Goal: Ask a question

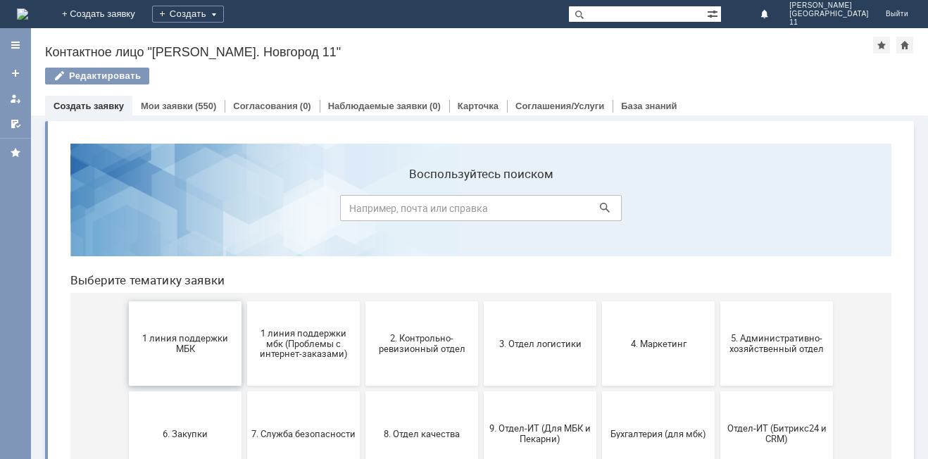
click at [198, 339] on span "1 линия поддержки МБК" at bounding box center [185, 343] width 104 height 21
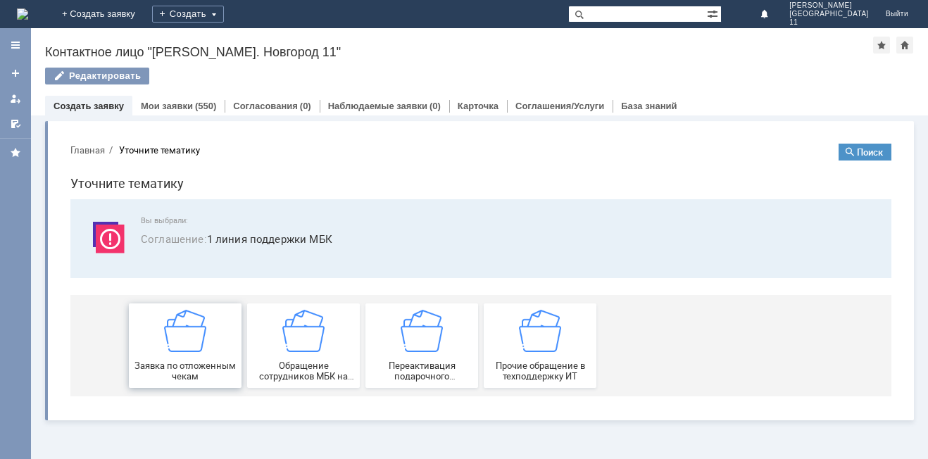
click at [205, 339] on img at bounding box center [185, 331] width 42 height 42
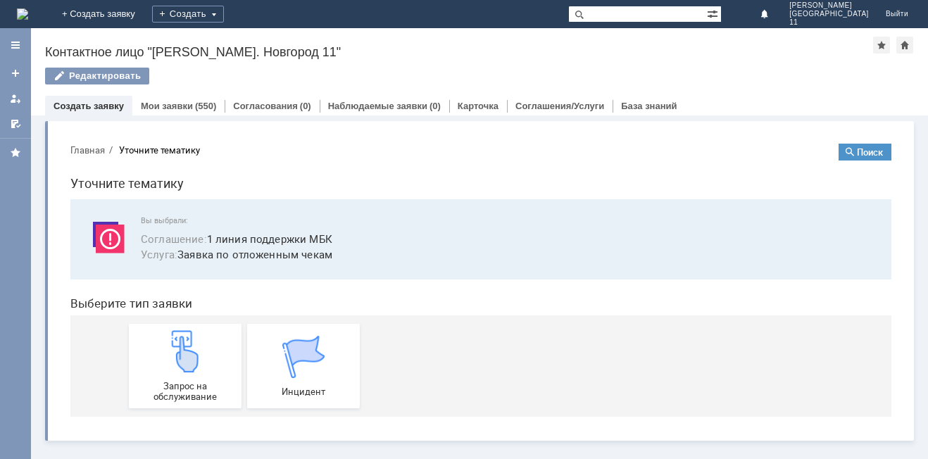
click at [205, 339] on img at bounding box center [185, 351] width 42 height 42
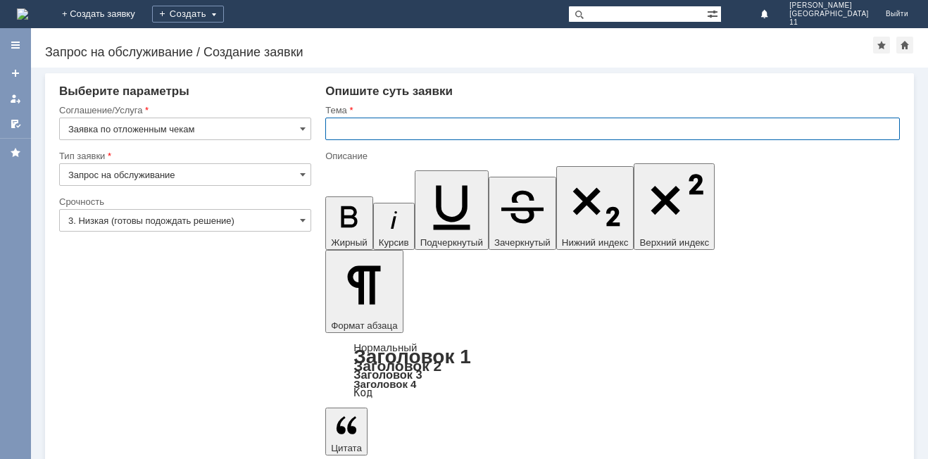
click at [374, 118] on input "text" at bounding box center [612, 129] width 574 height 23
type input "прошу удалить отложенные чеки"
click at [479, 128] on input "прошу удалить отложенные чеки" at bounding box center [612, 129] width 574 height 23
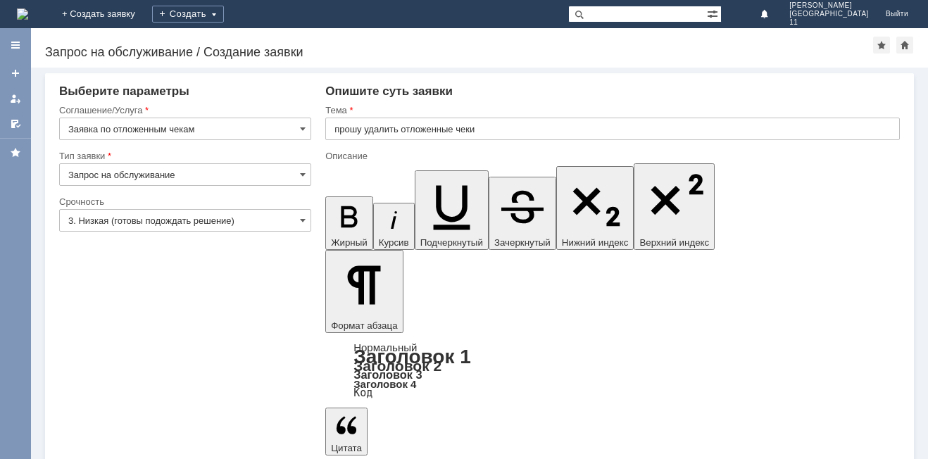
scroll to position [305, 5]
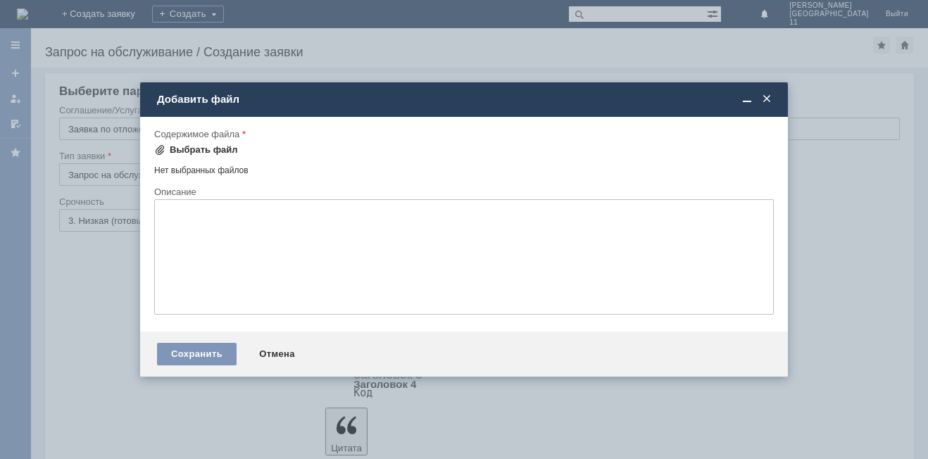
click at [191, 146] on div "Выбрать файл" at bounding box center [204, 149] width 68 height 11
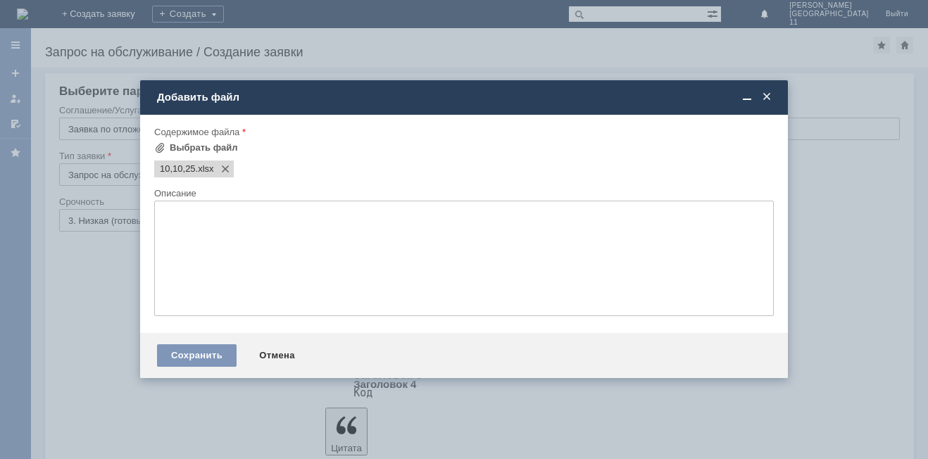
scroll to position [0, 0]
click at [206, 353] on div "Сохранить" at bounding box center [197, 355] width 80 height 23
